Goal: Find specific page/section: Find specific page/section

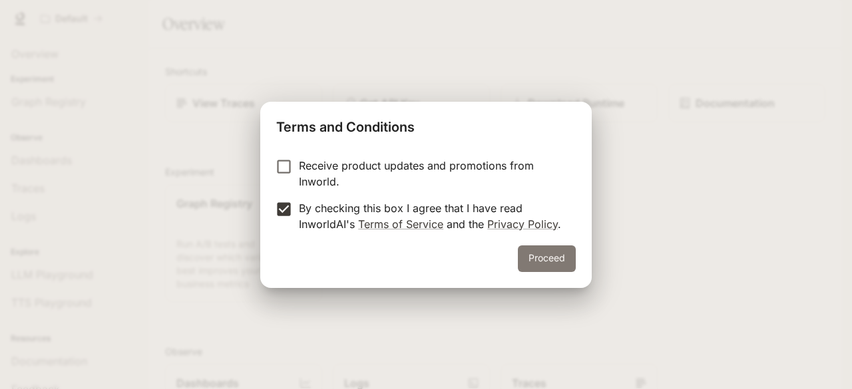
click at [544, 256] on button "Proceed" at bounding box center [547, 258] width 58 height 27
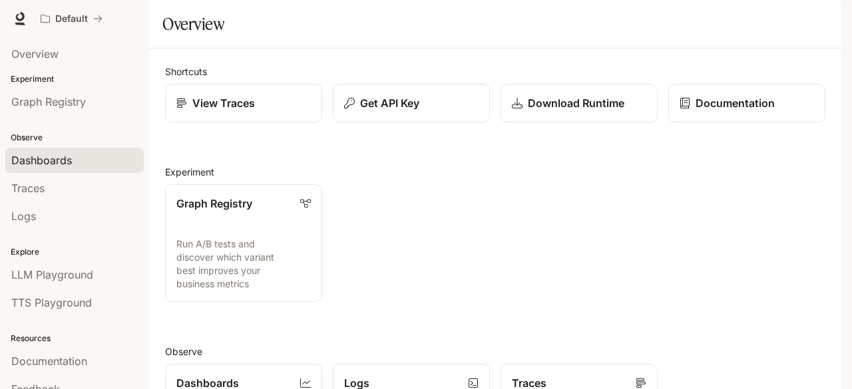
click at [80, 157] on div "Dashboards" at bounding box center [74, 160] width 126 height 16
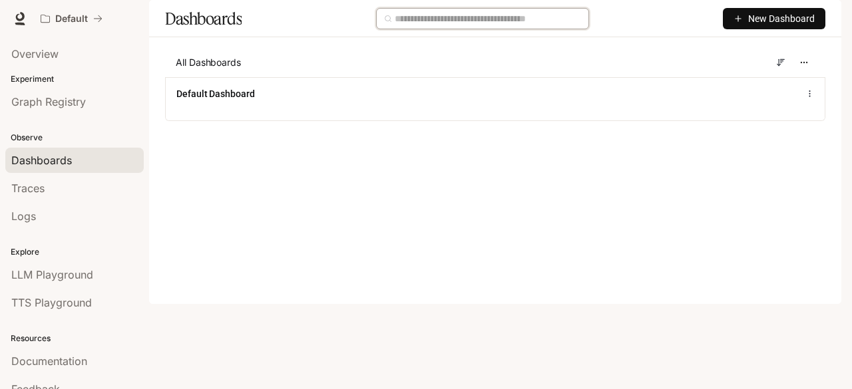
click at [465, 26] on input "text" at bounding box center [488, 18] width 186 height 15
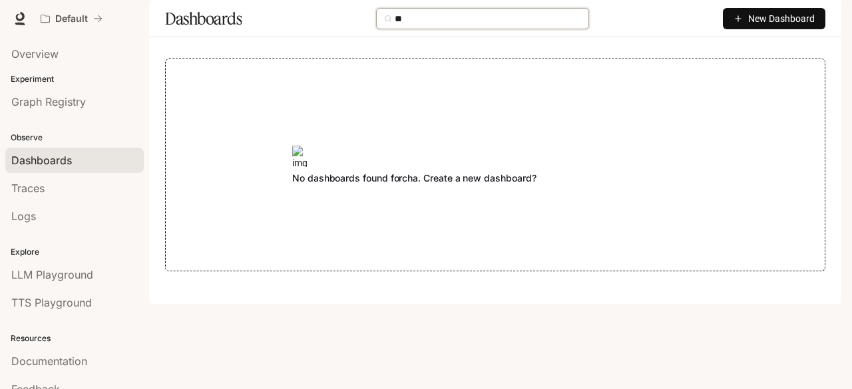
type input "*"
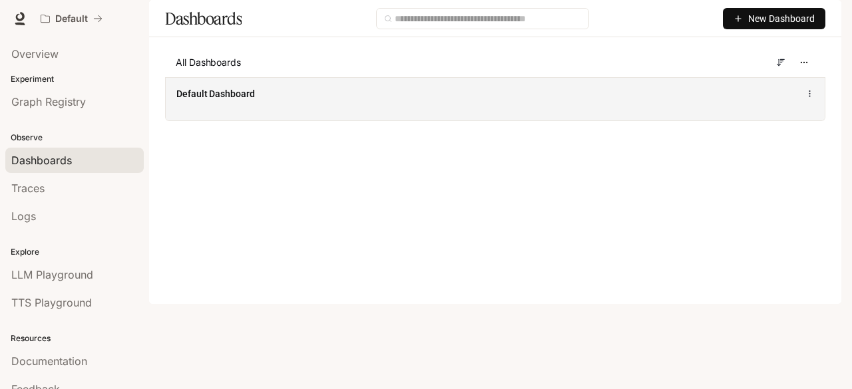
click at [208, 120] on div "Default Dashboard" at bounding box center [495, 98] width 659 height 43
